Goal: Task Accomplishment & Management: Complete application form

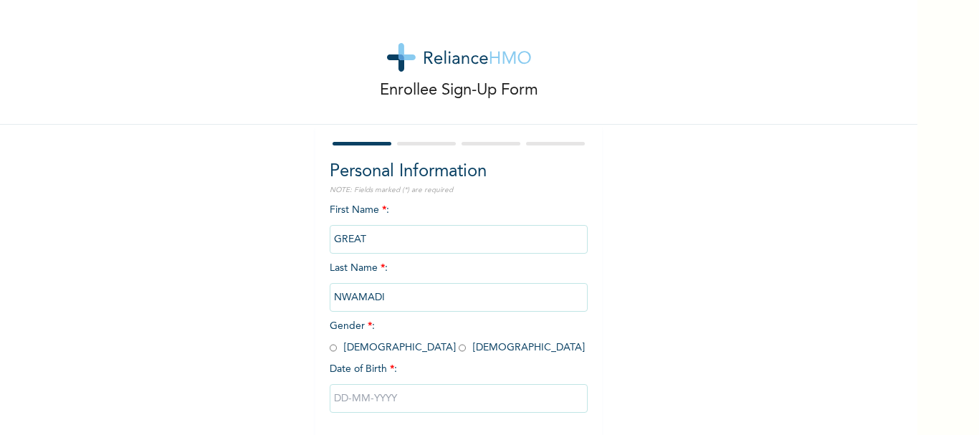
scroll to position [69, 0]
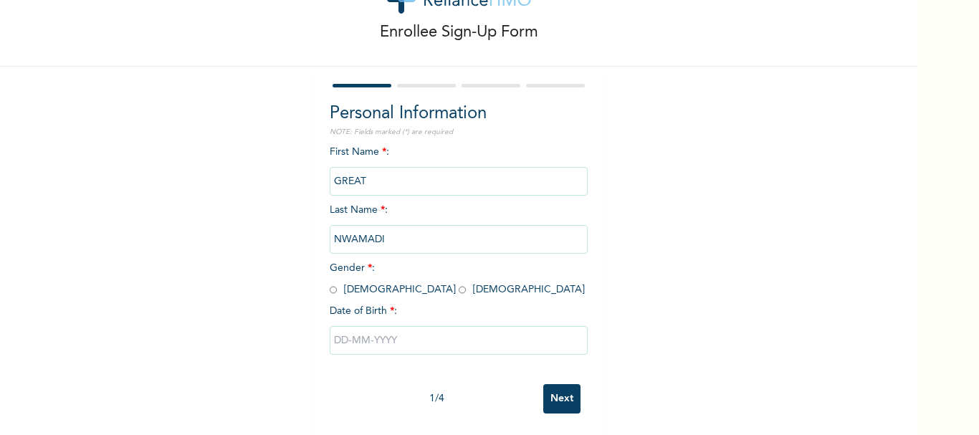
click at [402, 340] on input "text" at bounding box center [459, 340] width 258 height 29
select select "7"
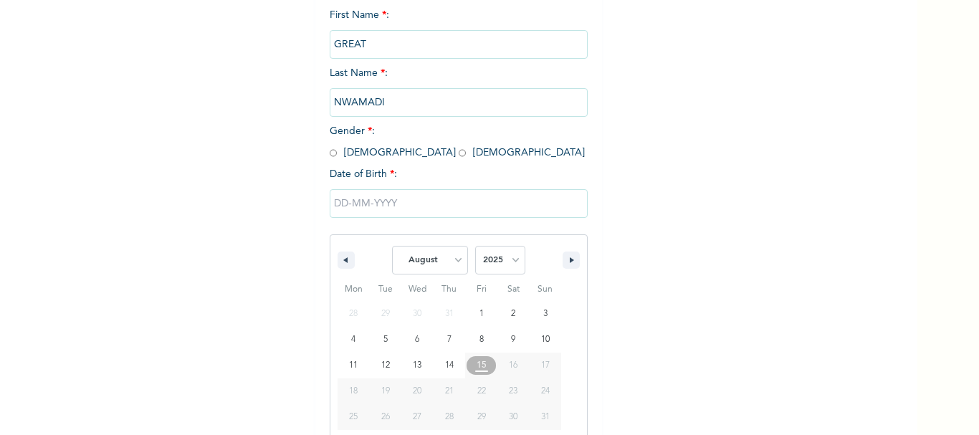
scroll to position [217, 0]
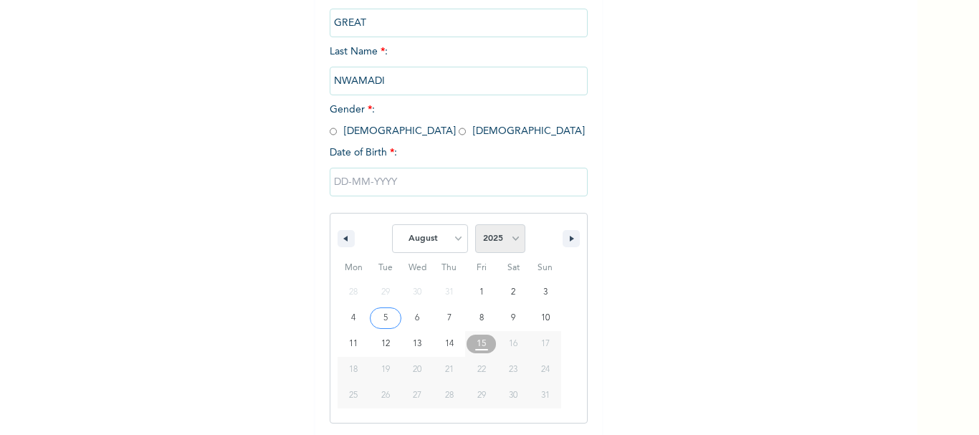
click at [483, 236] on select "2025 2024 2023 2022 2021 2020 2019 2018 2017 2016 2015 2014 2013 2012 2011 2010…" at bounding box center [500, 238] width 50 height 29
select select "2003"
click at [475, 225] on select "2025 2024 2023 2022 2021 2020 2019 2018 2017 2016 2015 2014 2013 2012 2011 2010…" at bounding box center [500, 238] width 50 height 29
click at [439, 237] on select "January February March April May June July August September October November De…" at bounding box center [430, 238] width 76 height 29
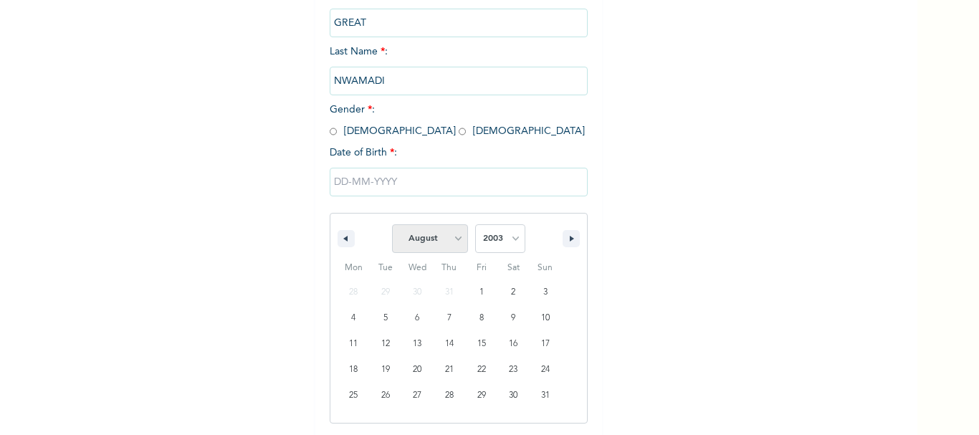
click at [439, 237] on select "January February March April May June July August September October November De…" at bounding box center [430, 238] width 76 height 29
select select "0"
click at [392, 225] on select "January February March April May June July August September October November De…" at bounding box center [430, 238] width 76 height 29
type input "[DATE]"
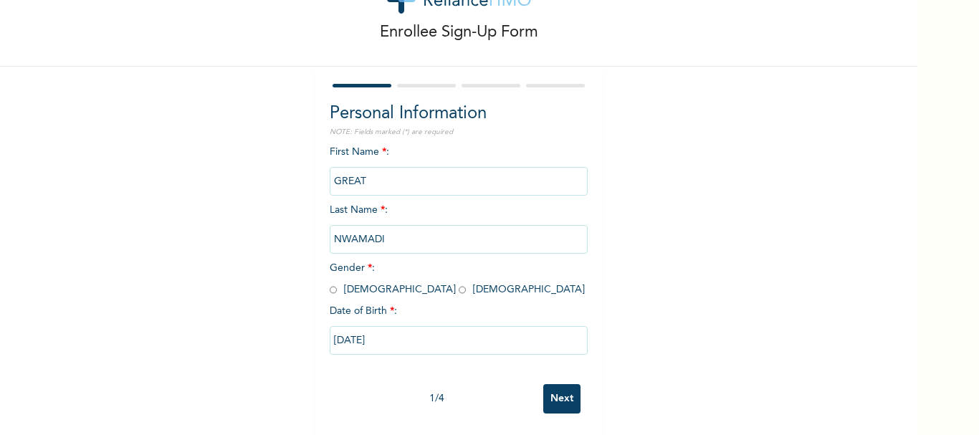
scroll to position [69, 0]
click at [331, 283] on input "radio" at bounding box center [333, 290] width 7 height 14
radio input "true"
click at [543, 389] on input "Next" at bounding box center [561, 398] width 37 height 29
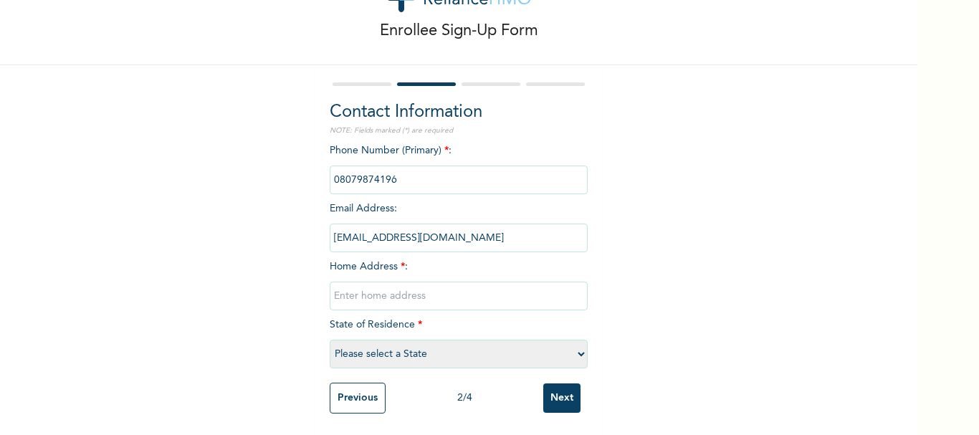
click at [453, 282] on input "text" at bounding box center [459, 296] width 258 height 29
type input "[STREET_ADDRESS][PERSON_NAME]"
click at [411, 354] on select "Please select a State [PERSON_NAME] (FCT) [PERSON_NAME] Ibom [GEOGRAPHIC_DATA] …" at bounding box center [459, 354] width 258 height 29
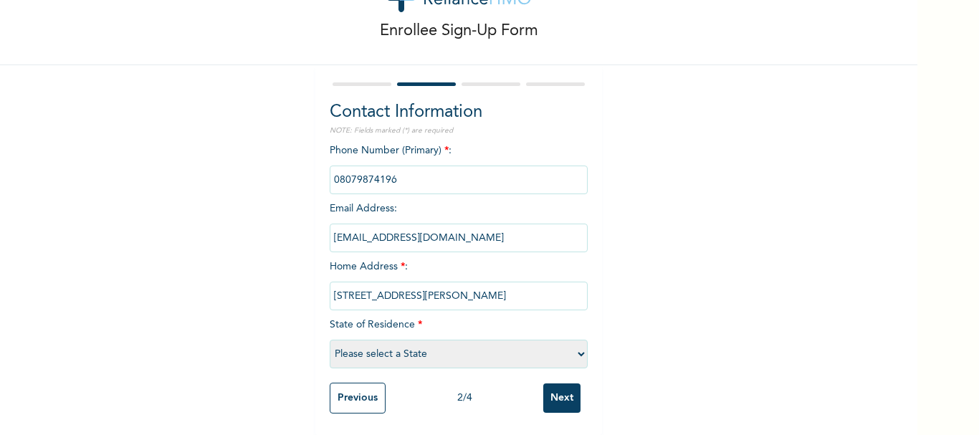
select select "25"
click at [330, 340] on select "Please select a State [PERSON_NAME] (FCT) [PERSON_NAME] Ibom [GEOGRAPHIC_DATA] …" at bounding box center [459, 354] width 258 height 29
click at [543, 389] on input "Next" at bounding box center [561, 398] width 37 height 29
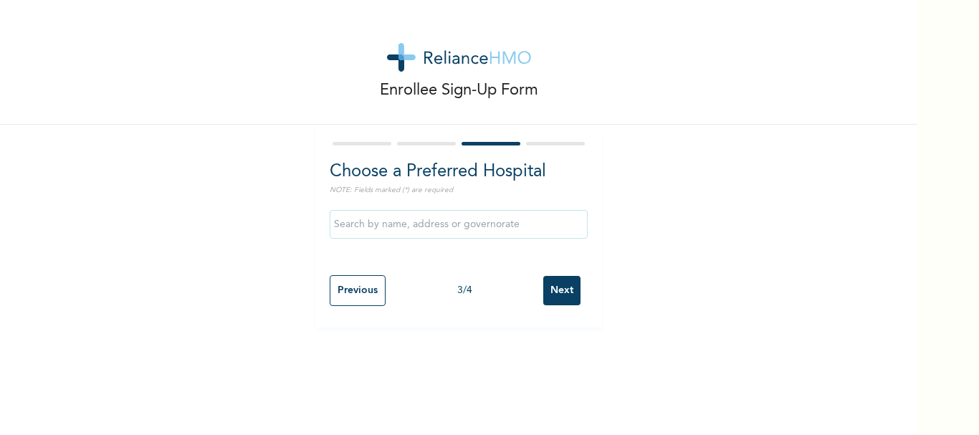
click at [548, 287] on input "Next" at bounding box center [561, 290] width 37 height 29
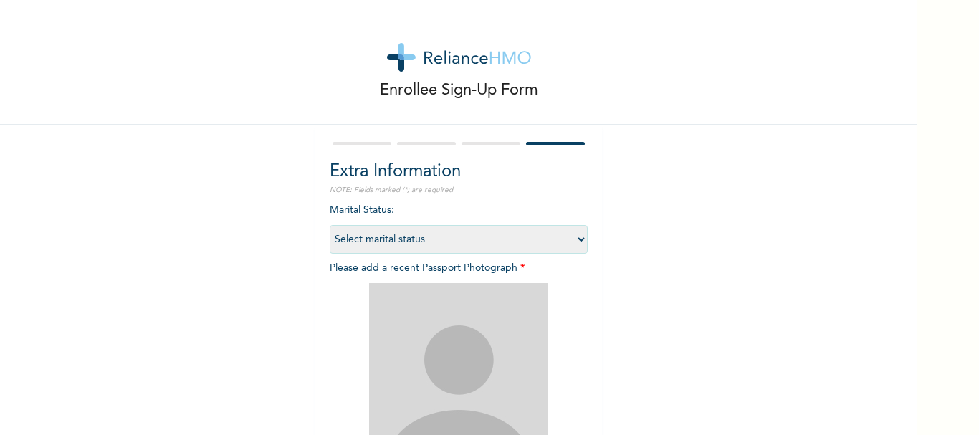
click at [518, 242] on select "Select marital status [DEMOGRAPHIC_DATA] Married [DEMOGRAPHIC_DATA] Widow/[DEMO…" at bounding box center [459, 239] width 258 height 29
click at [606, 285] on div "Enrollee Sign-Up Form Extra Information NOTE: Fields marked (*) are required Ma…" at bounding box center [459, 308] width 918 height 617
